Goal: Answer question/provide support: Share knowledge or assist other users

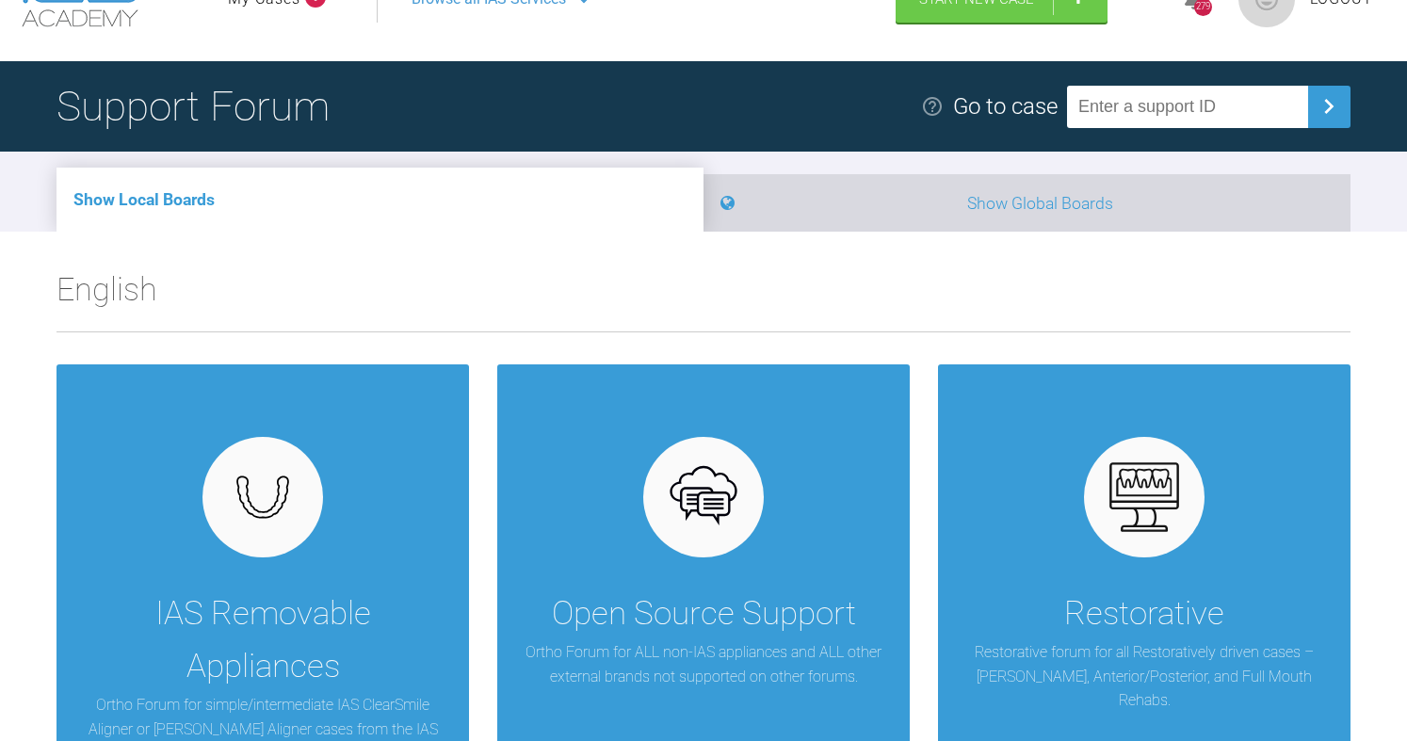
scroll to position [188, 0]
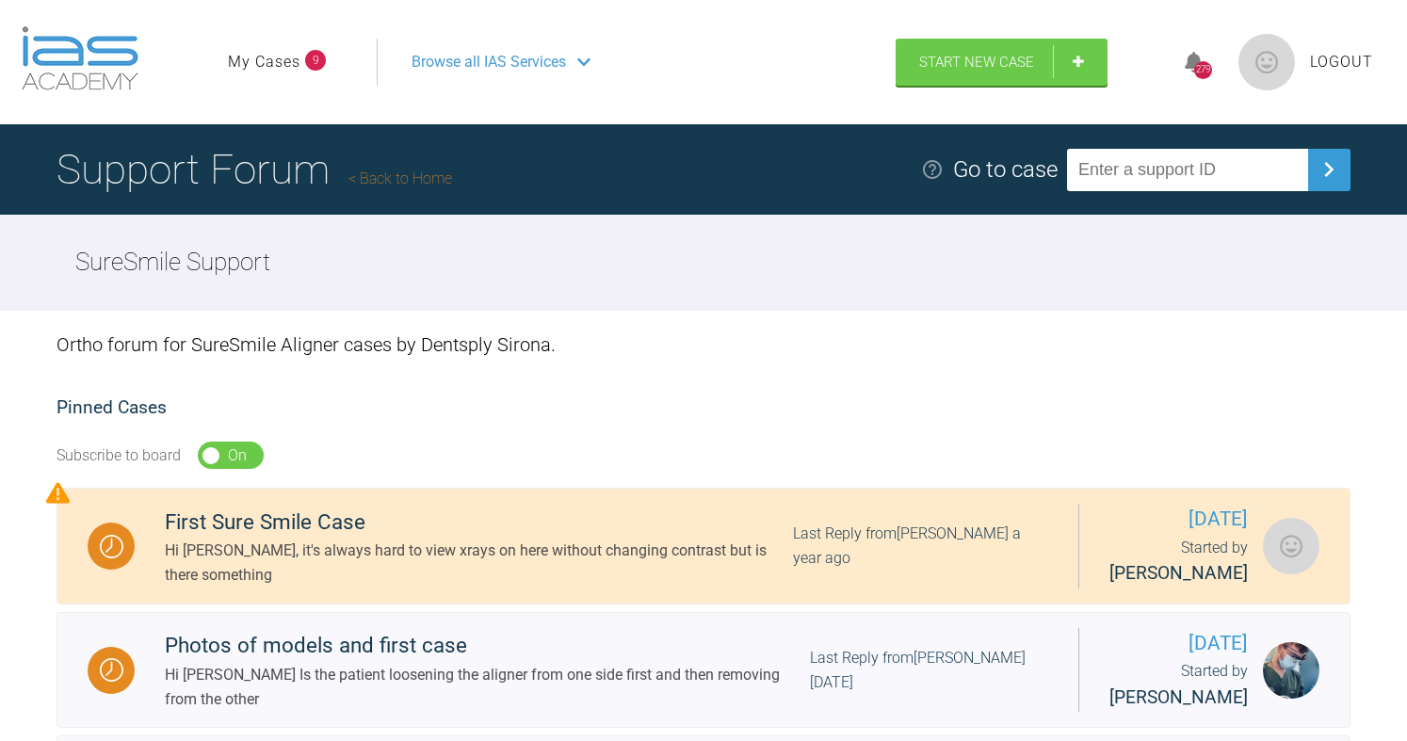
click at [413, 175] on link "Back to Home" at bounding box center [400, 179] width 104 height 18
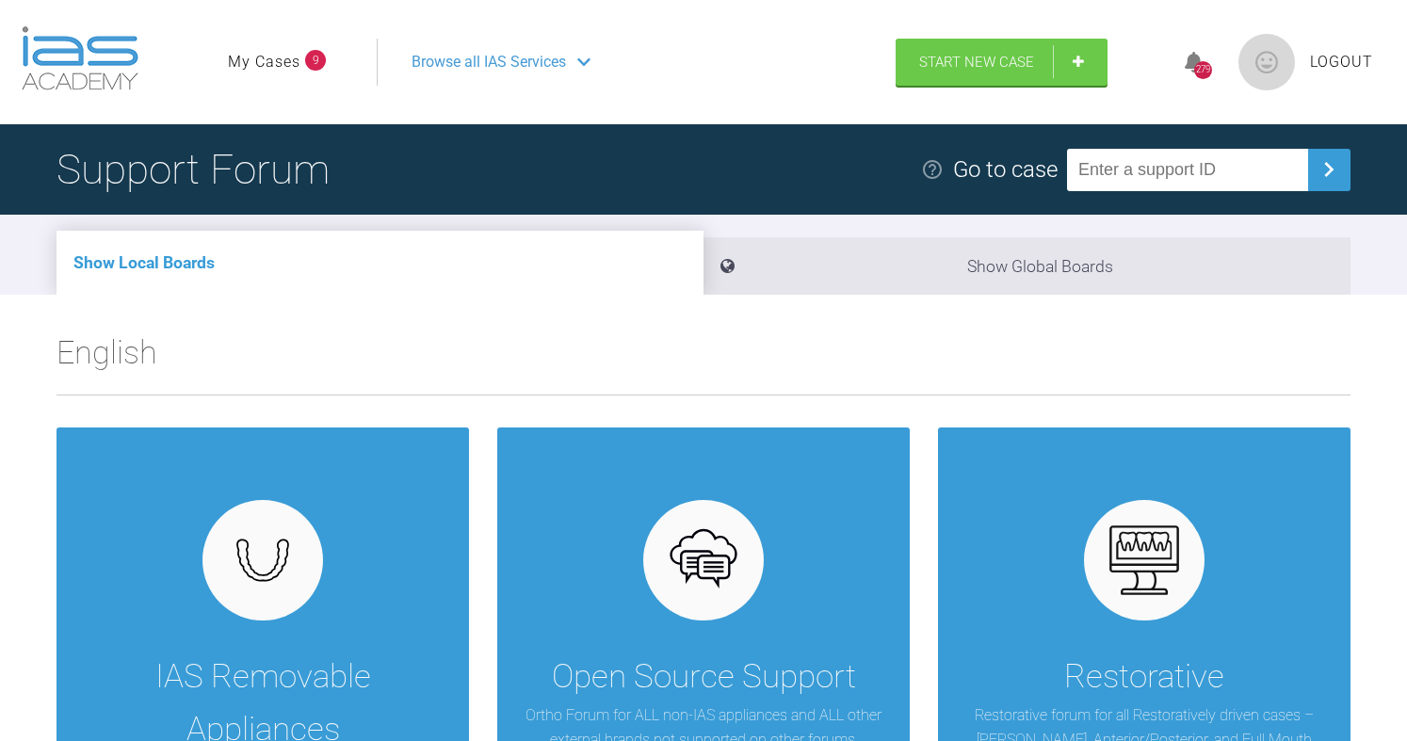
click at [271, 67] on link "My Cases" at bounding box center [264, 62] width 73 height 24
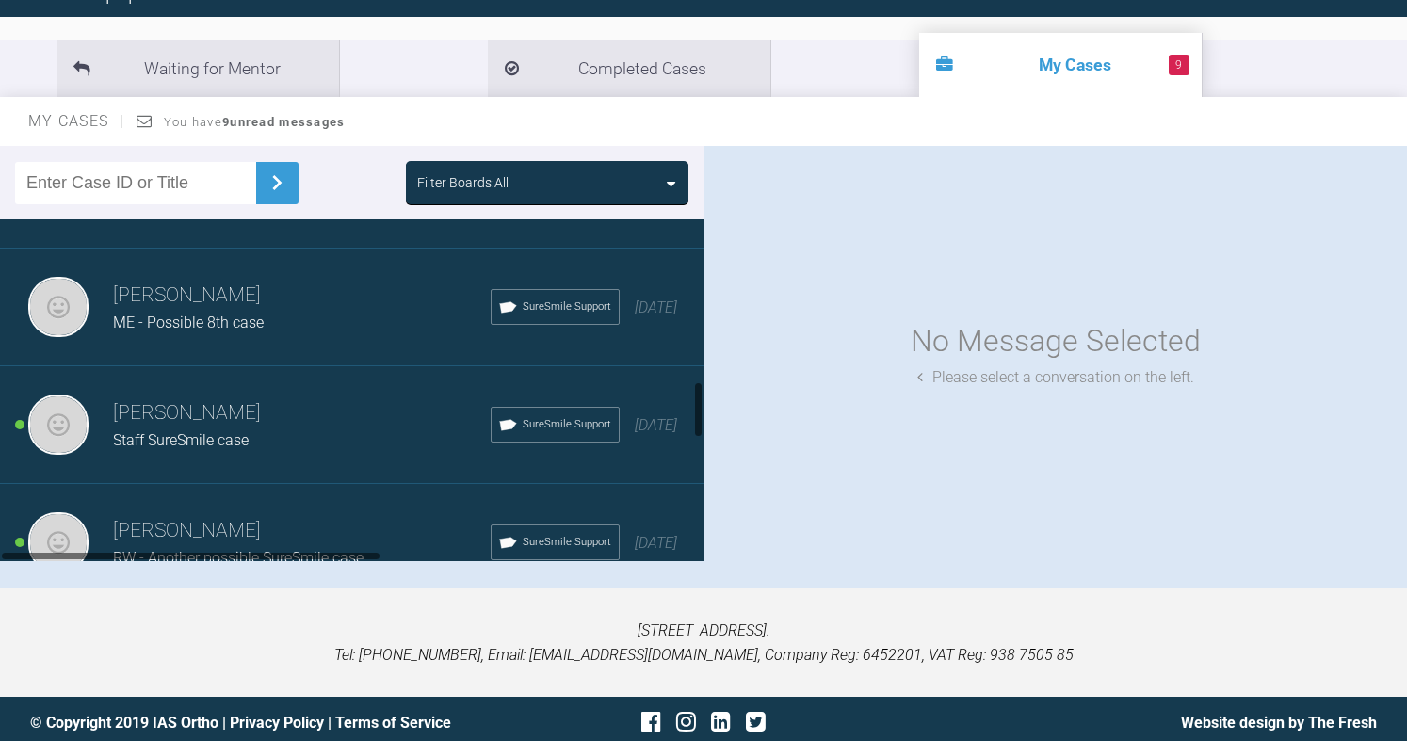
scroll to position [942, 0]
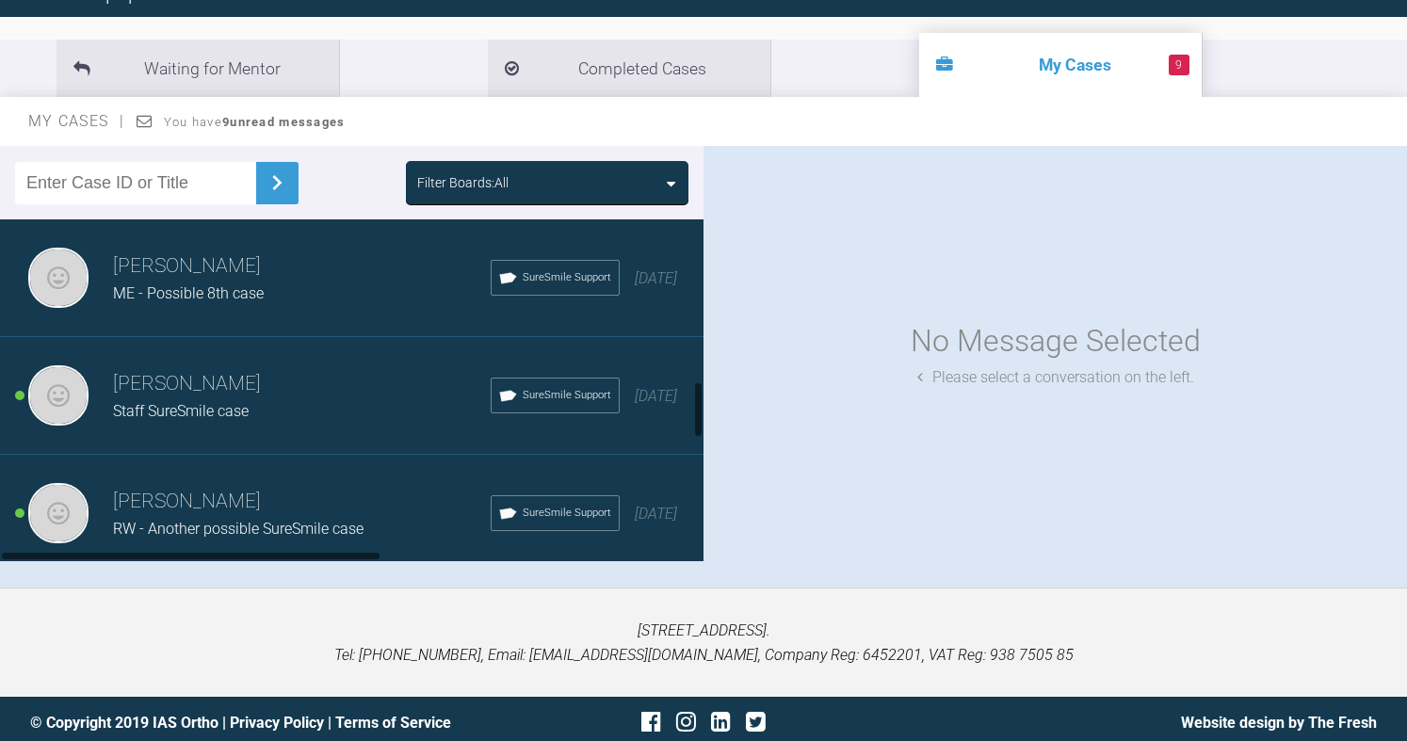
click at [146, 283] on h3 "[PERSON_NAME]" at bounding box center [302, 267] width 378 height 32
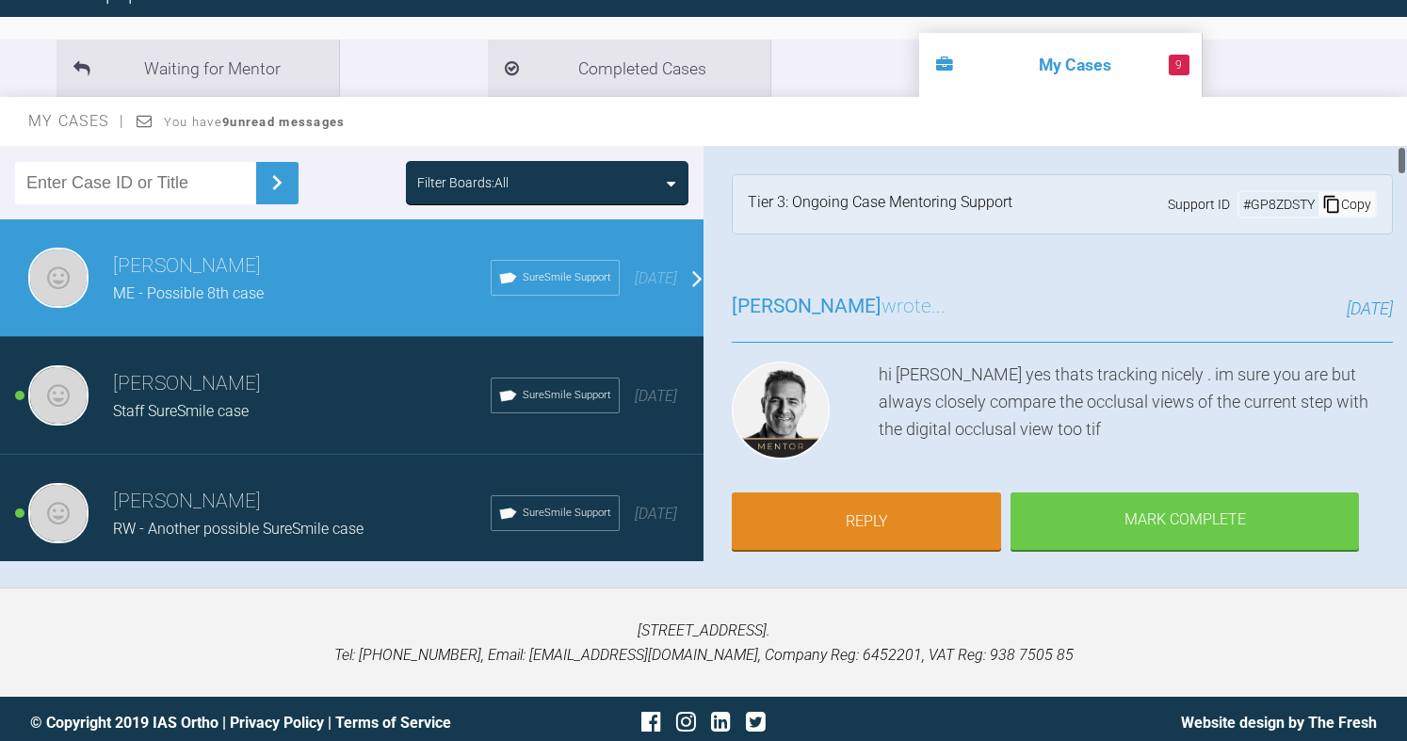
click at [1323, 198] on icon at bounding box center [1331, 204] width 19 height 19
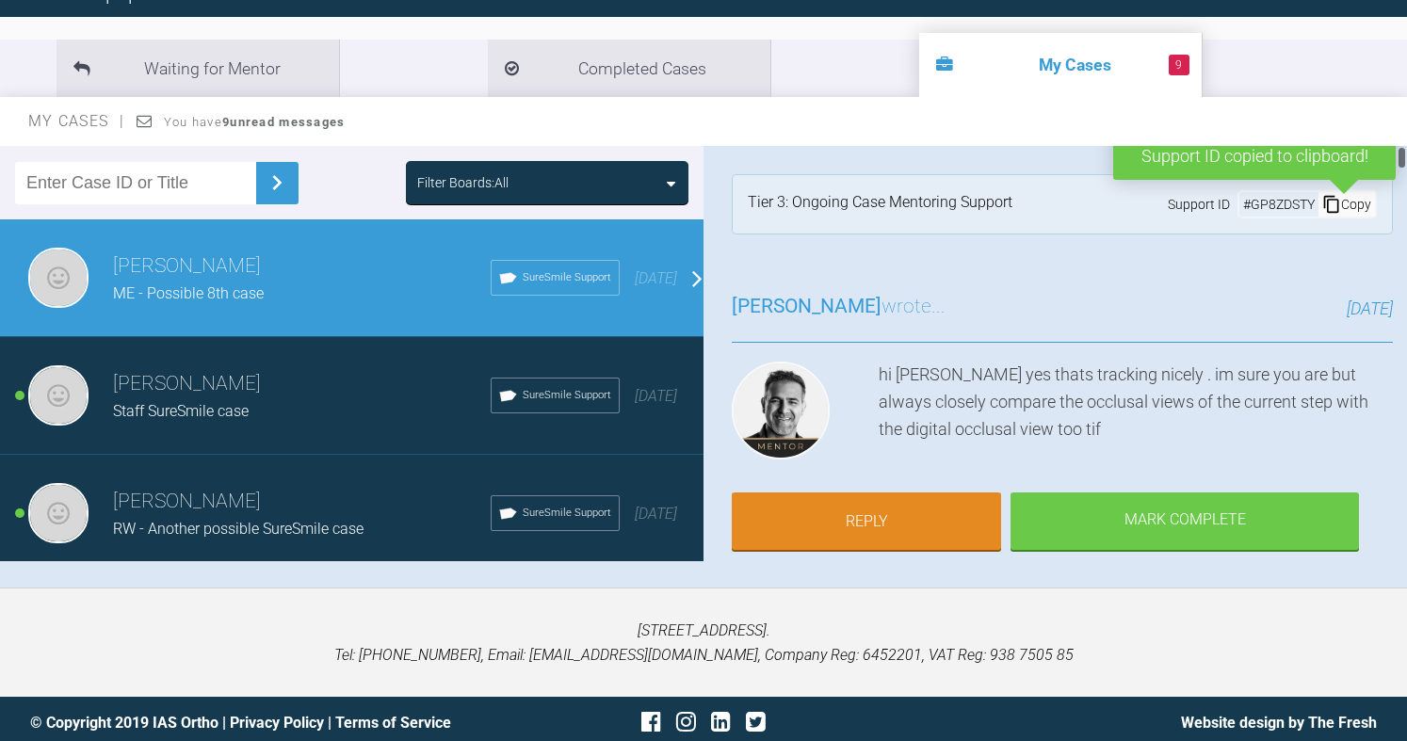
scroll to position [0, 0]
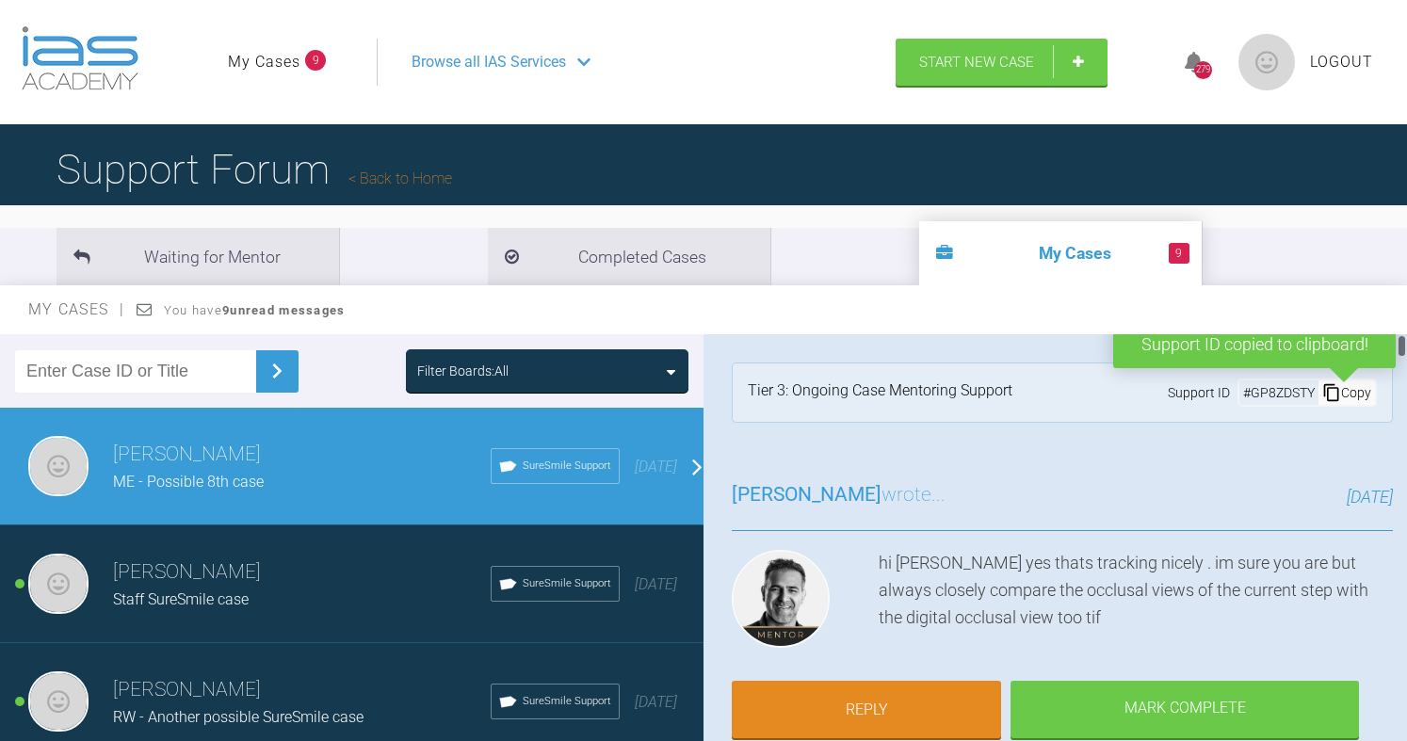
click at [415, 178] on link "Back to Home" at bounding box center [400, 179] width 104 height 18
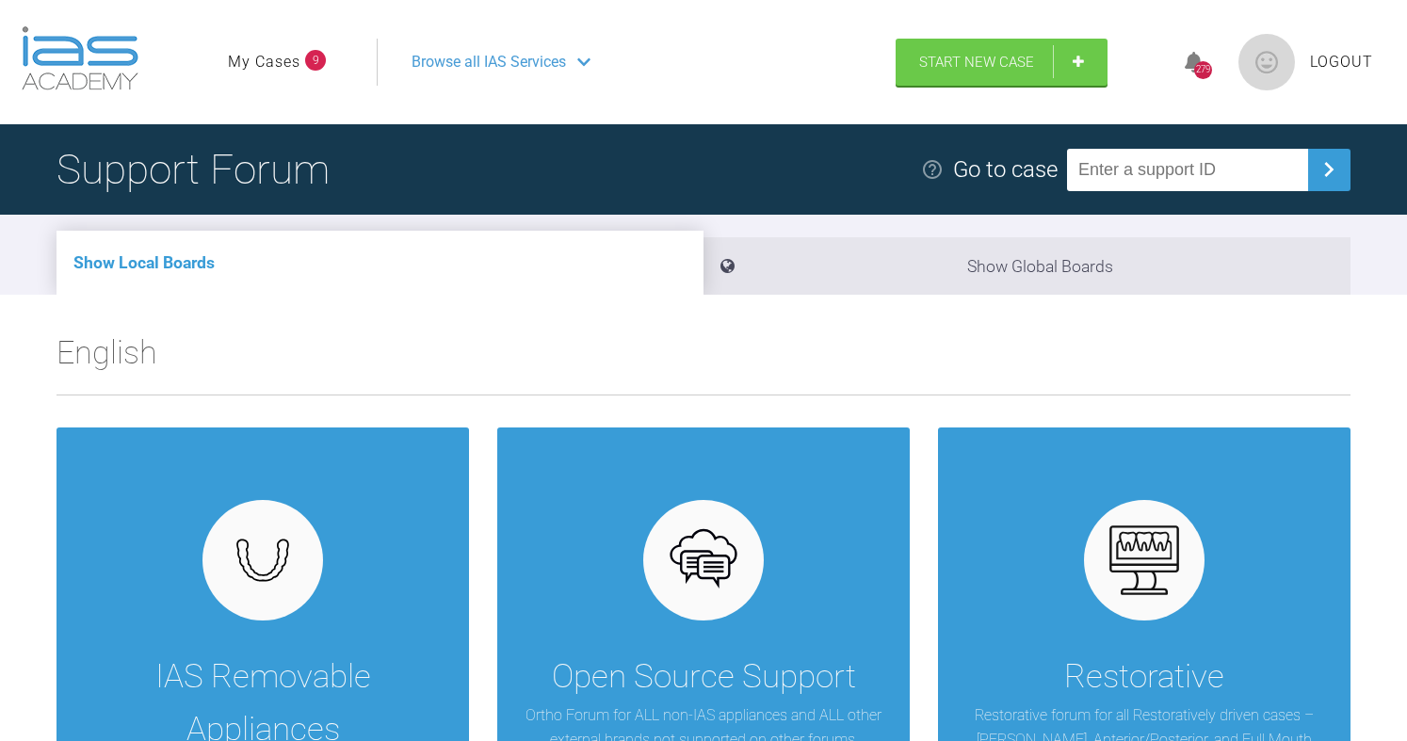
paste input "GP8ZDSTY"
type input "GP8ZDSTY"
click at [1327, 181] on img at bounding box center [1329, 169] width 30 height 30
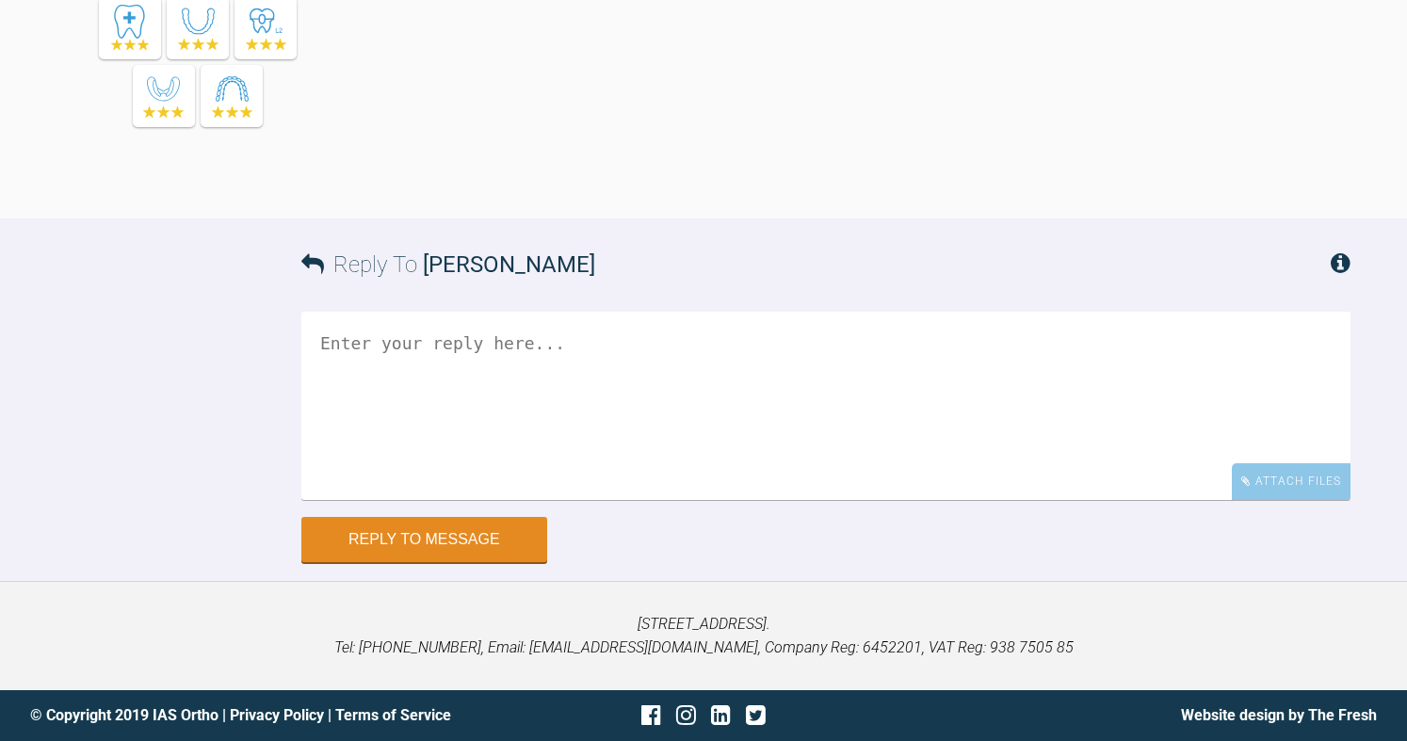
scroll to position [11155, 0]
click at [636, 433] on textarea at bounding box center [825, 406] width 1049 height 188
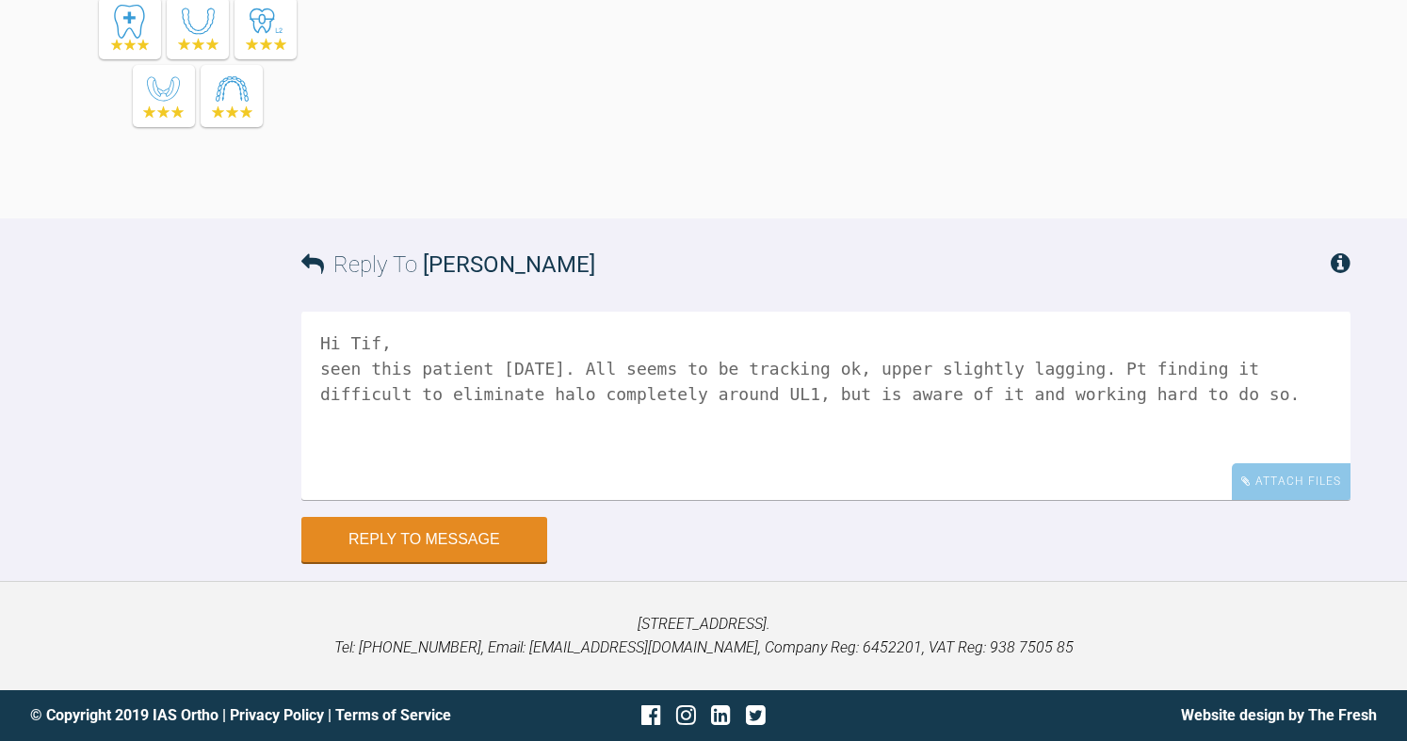
click at [332, 369] on textarea "Hi Tif, seen this patient [DATE]. All seems to be tracking ok, upper slightly l…" at bounding box center [825, 406] width 1049 height 188
click at [1157, 386] on textarea "Hi Tif, Seen this patient [DATE]. All seems to be tracking ok, upper slightly l…" at bounding box center [825, 406] width 1049 height 188
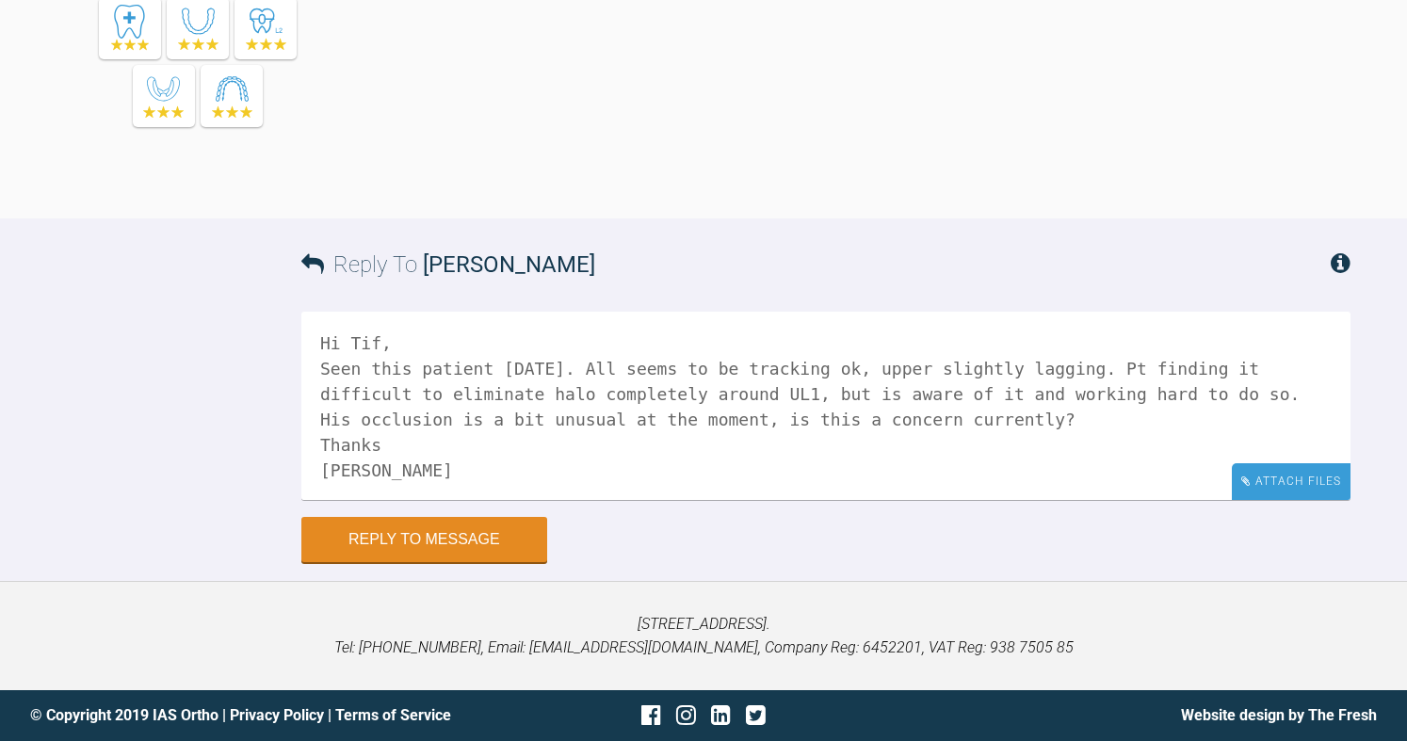
click at [1331, 483] on div "Attach Files" at bounding box center [1291, 481] width 119 height 37
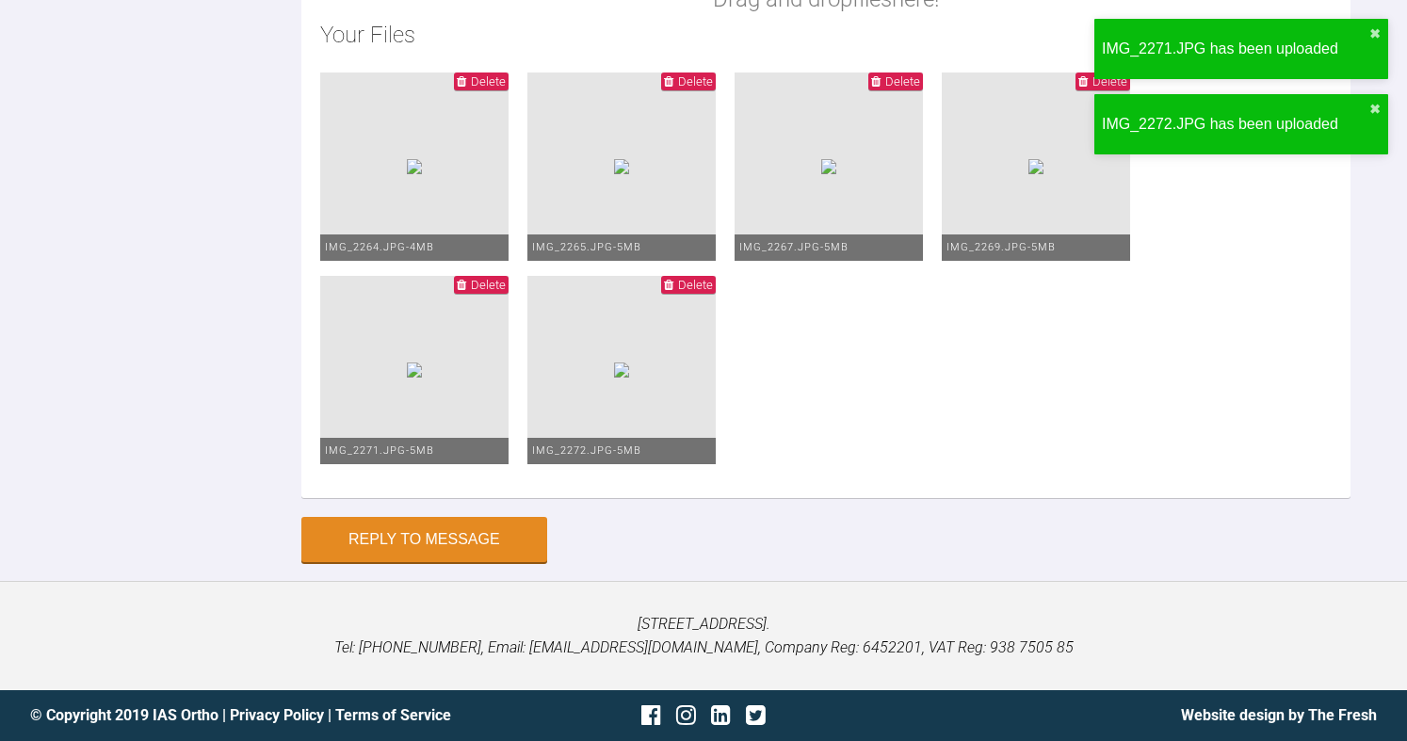
scroll to position [11344, 0]
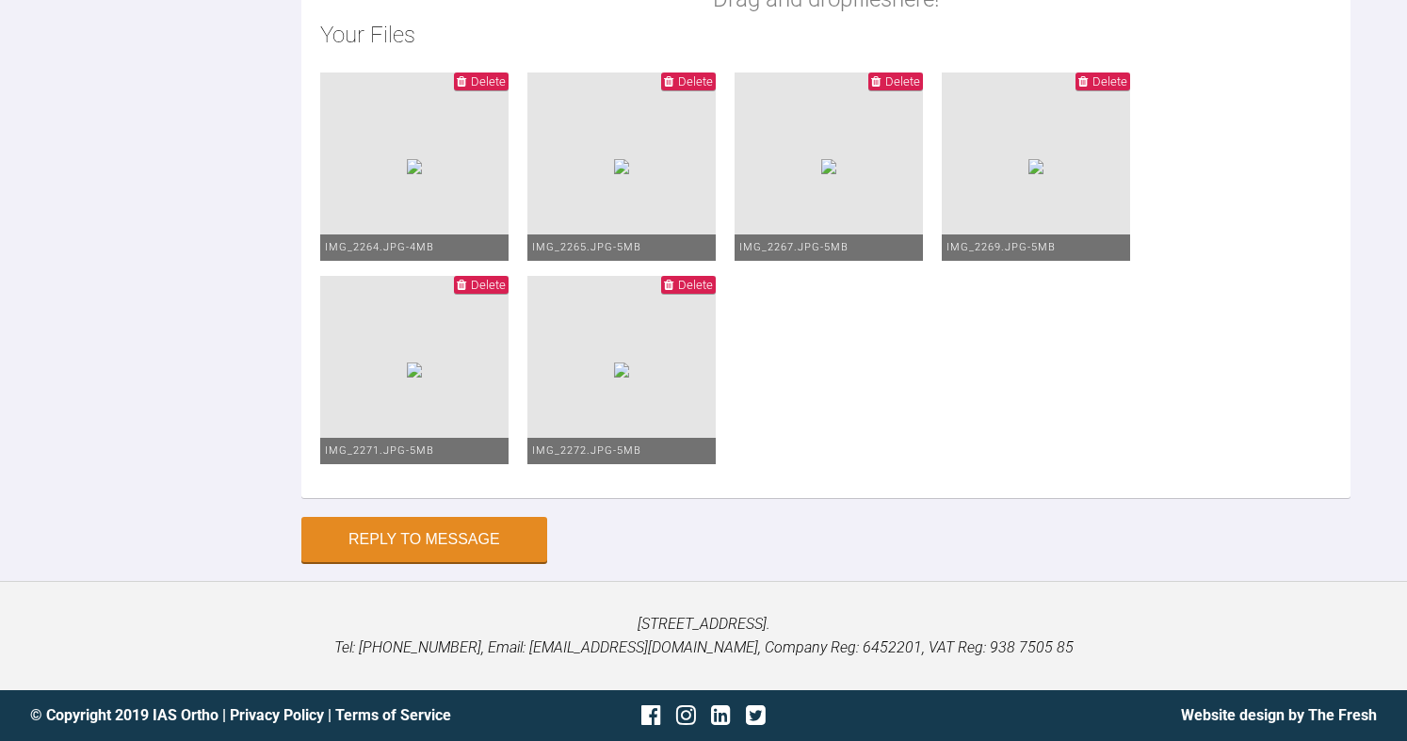
scroll to position [27, 0]
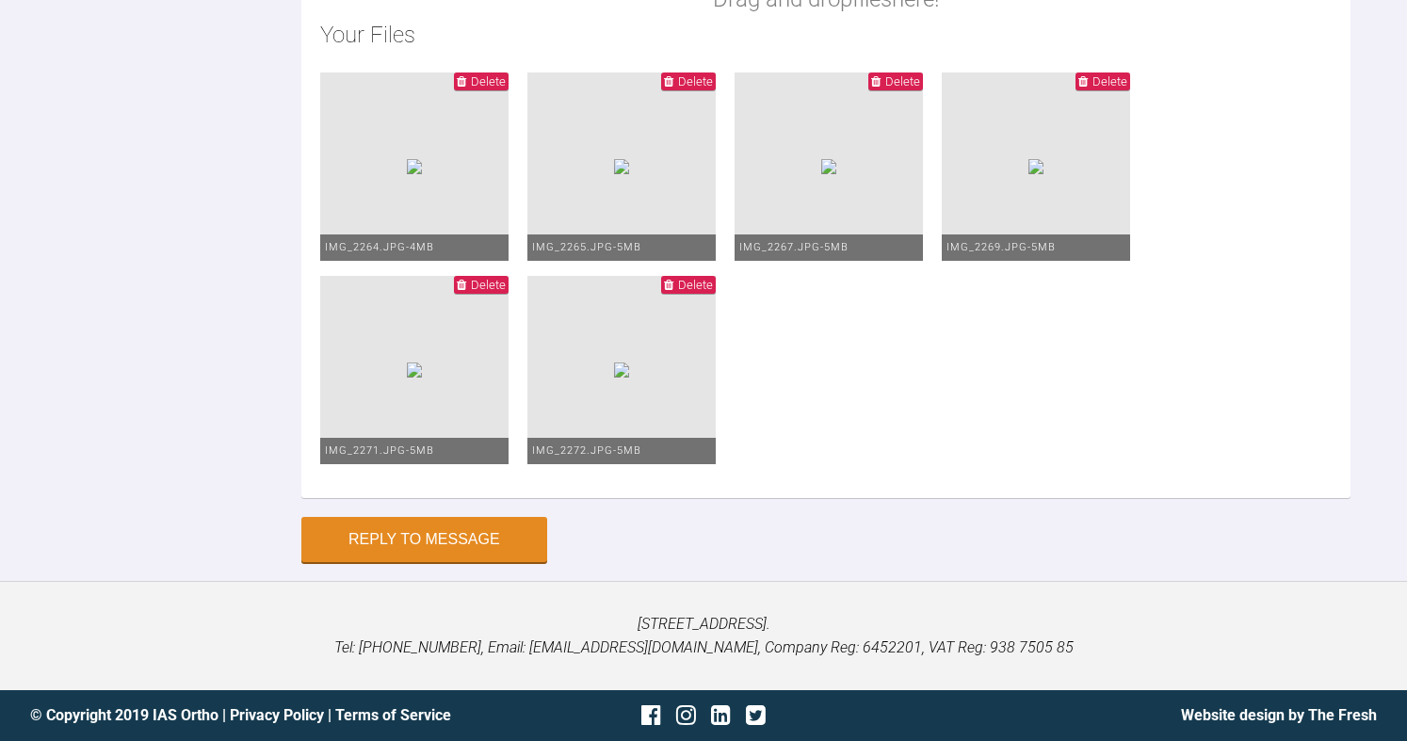
scroll to position [11721, 0]
type textarea "Hi Tif, Seen this patient [DATE]. All seems to be tracking ok, upper slightly l…"
click at [422, 378] on img at bounding box center [414, 370] width 15 height 15
click at [1349, 498] on div "Drag and drop files here! Your Files Delete IMG_2264.JPG - 4MB Delete IMG_2265.…" at bounding box center [825, 169] width 1049 height 658
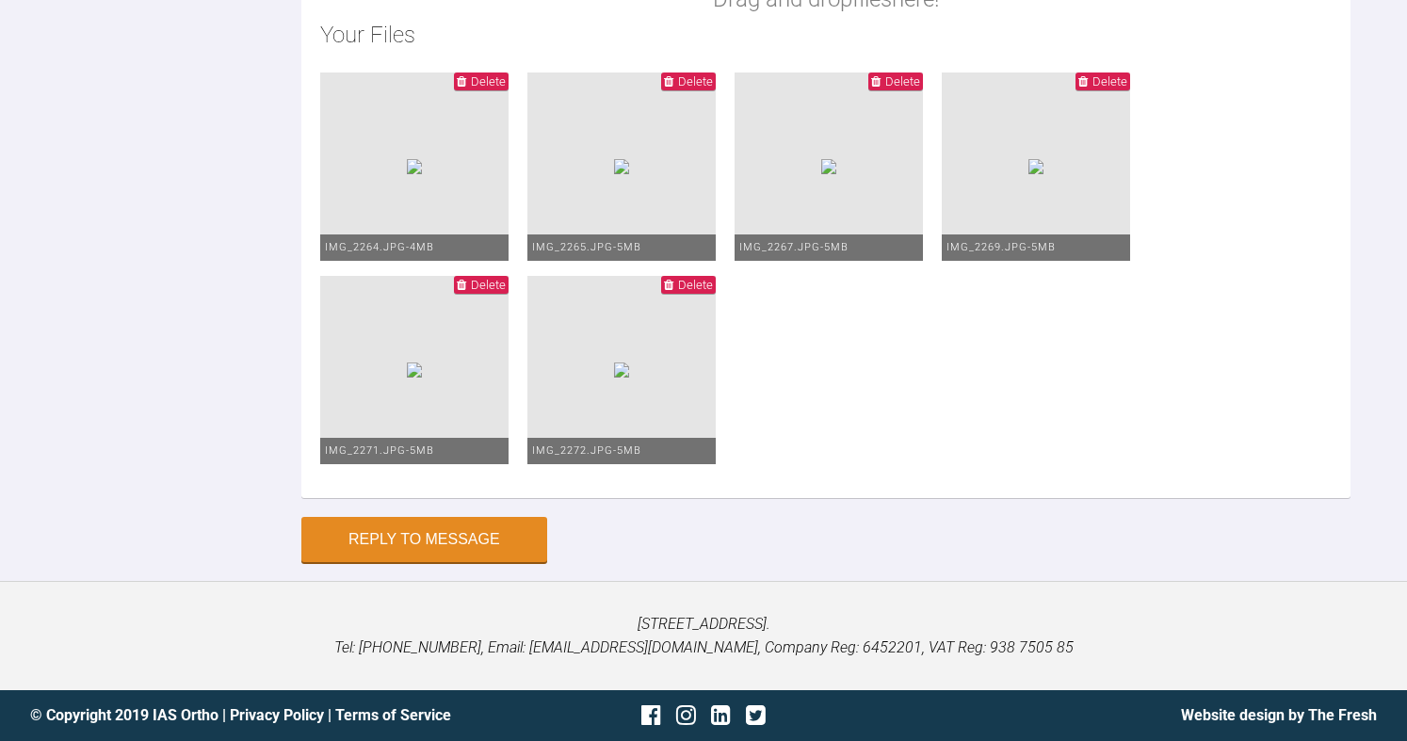
scroll to position [11344, 0]
drag, startPoint x: 516, startPoint y: 149, endPoint x: 546, endPoint y: 169, distance: 36.1
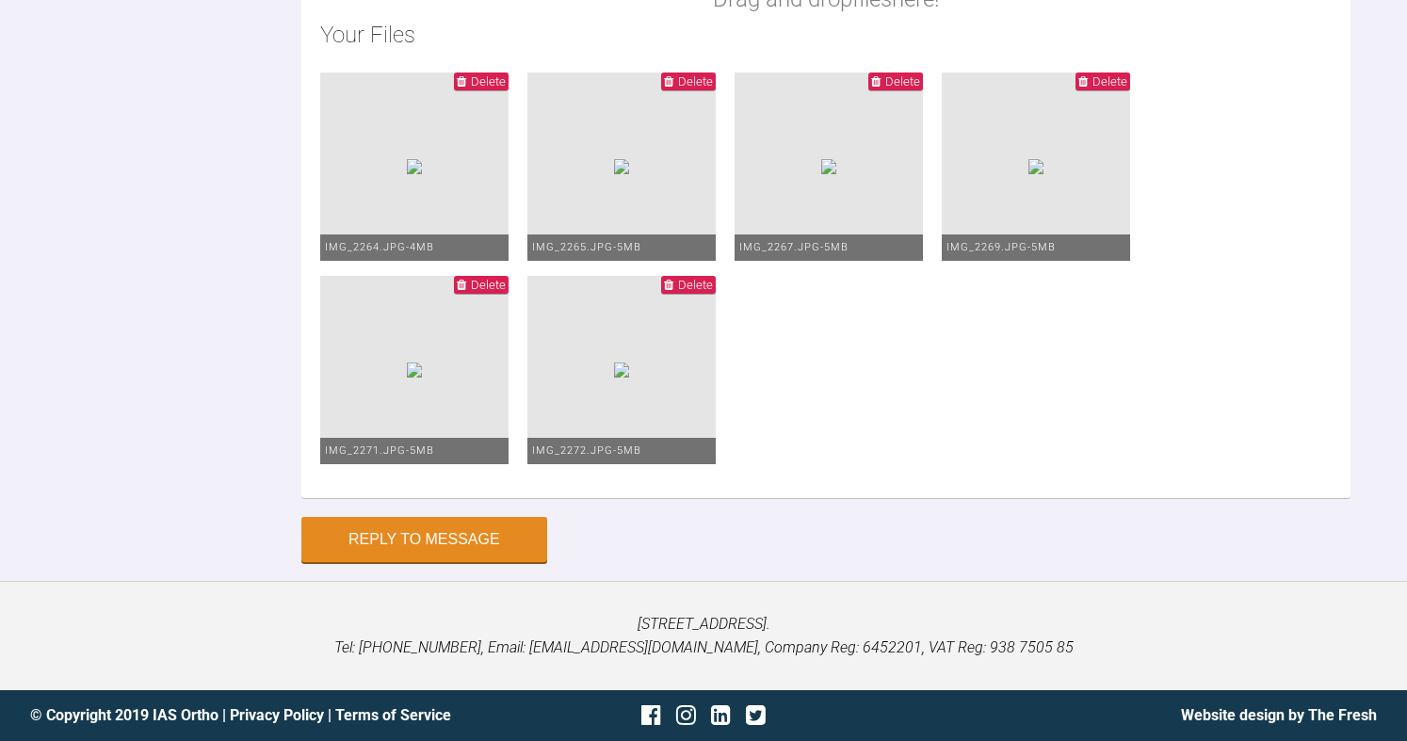
drag, startPoint x: 400, startPoint y: 182, endPoint x: 783, endPoint y: 183, distance: 382.4
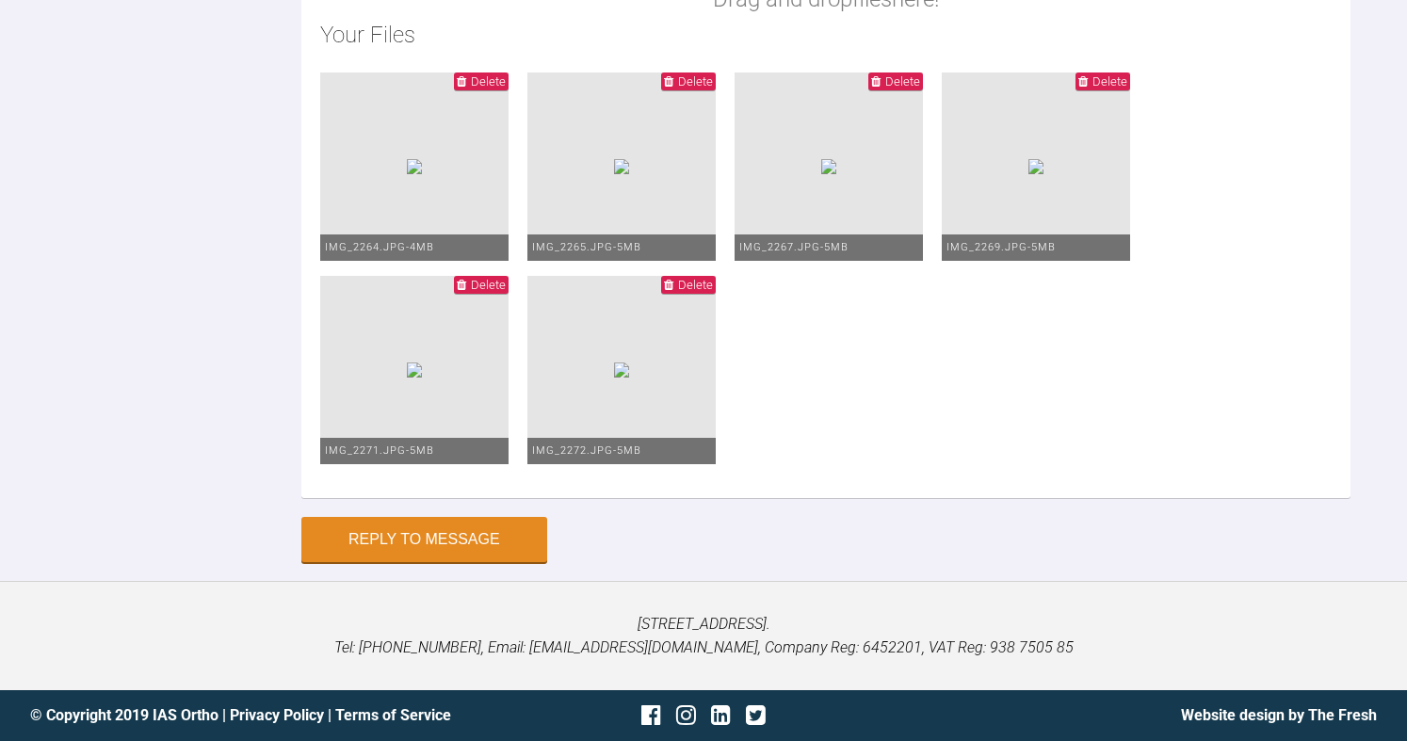
drag, startPoint x: 405, startPoint y: 96, endPoint x: 725, endPoint y: 111, distance: 320.6
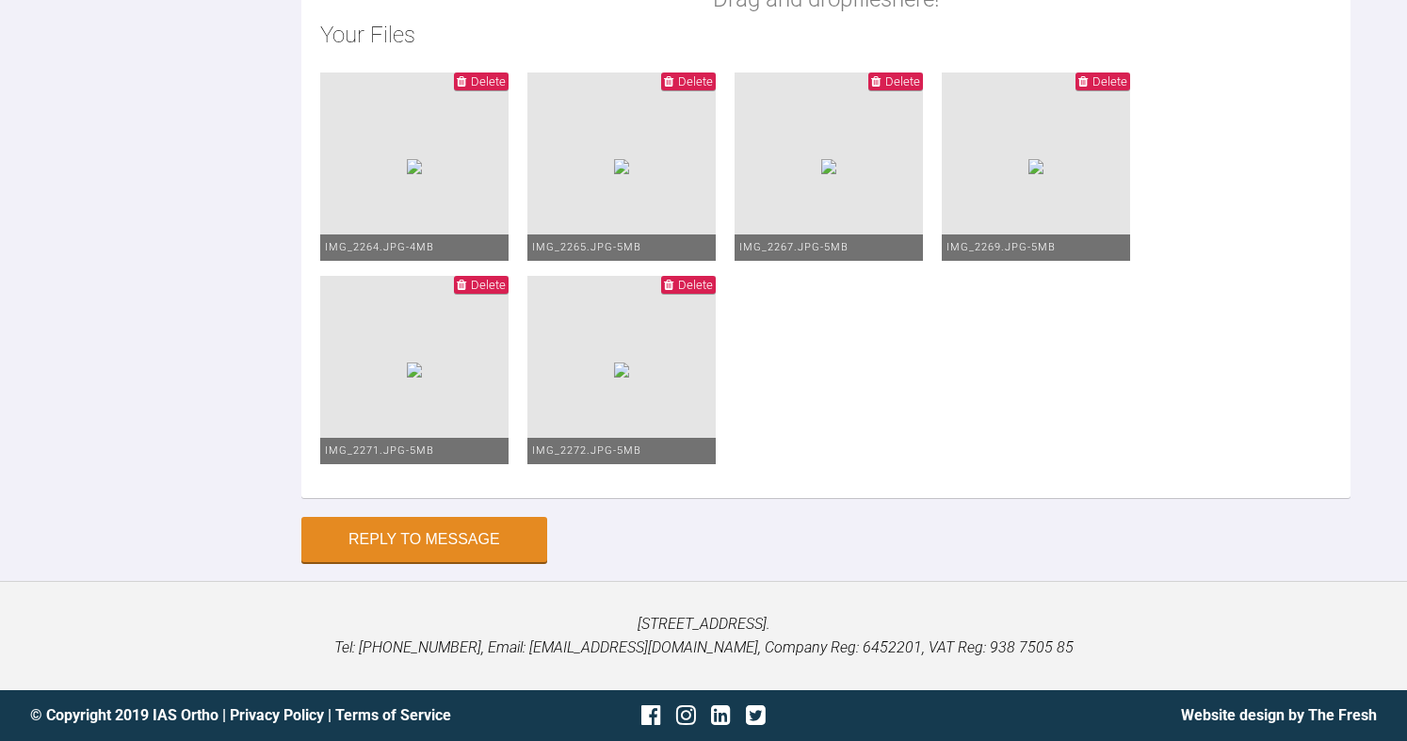
scroll to position [11438, 0]
drag, startPoint x: 1189, startPoint y: 216, endPoint x: 1222, endPoint y: 261, distance: 56.0
click at [1222, 261] on div "Hi Tif, Seen this patient [DATE]. All seems to be tracking ok, upper slightly l…" at bounding box center [825, 76] width 1049 height 883
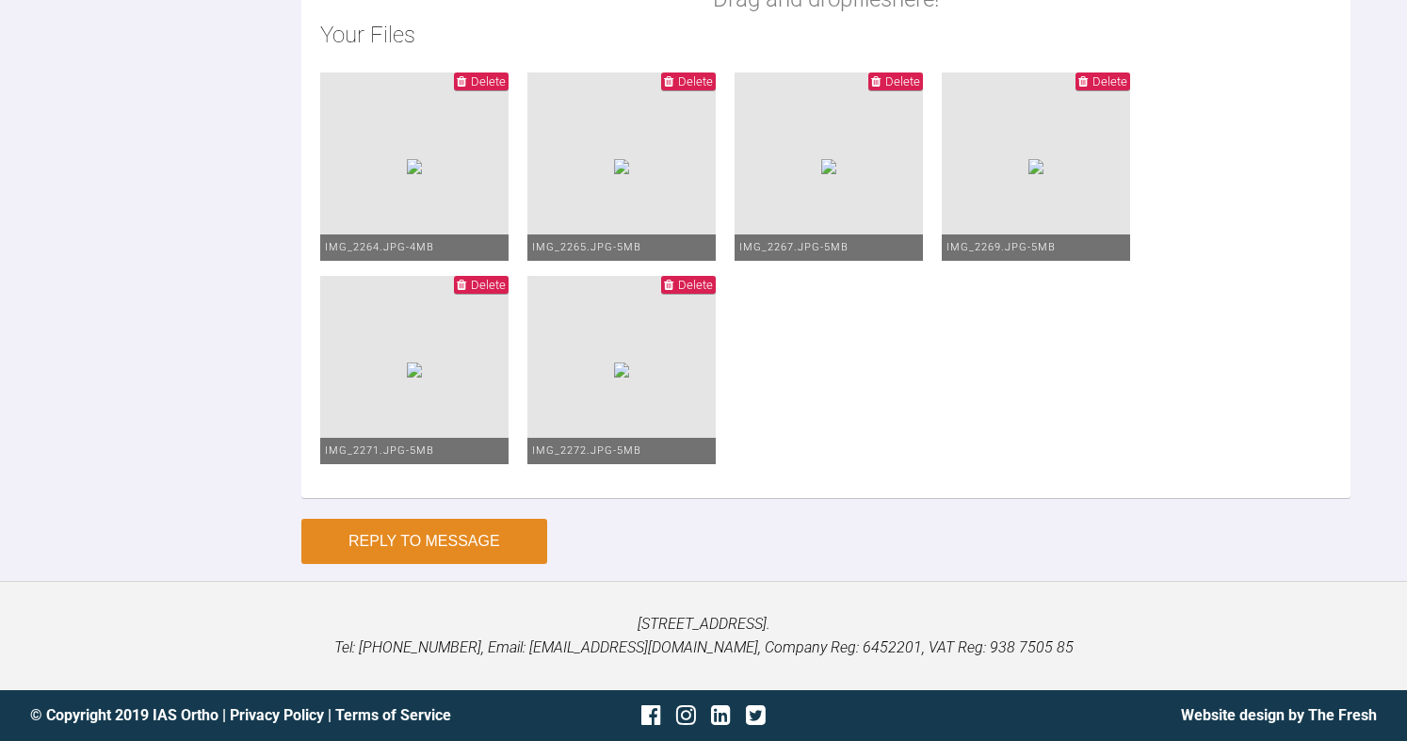
type textarea "Hi Tif, Seen this patient [DATE]. All seems to be tracking ok, upper slightly l…"
click at [401, 534] on button "Reply to Message" at bounding box center [424, 541] width 246 height 45
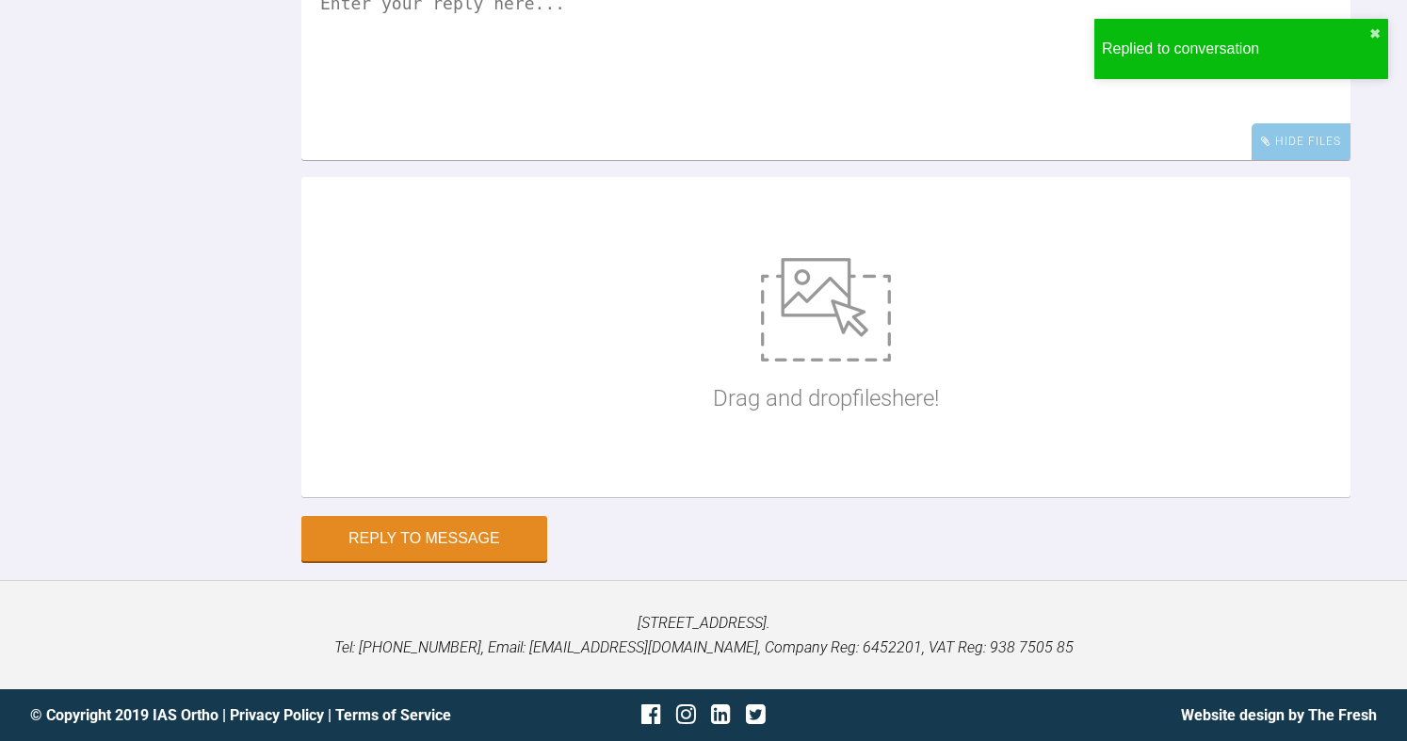
scroll to position [11636, 0]
